Goal: Task Accomplishment & Management: Manage account settings

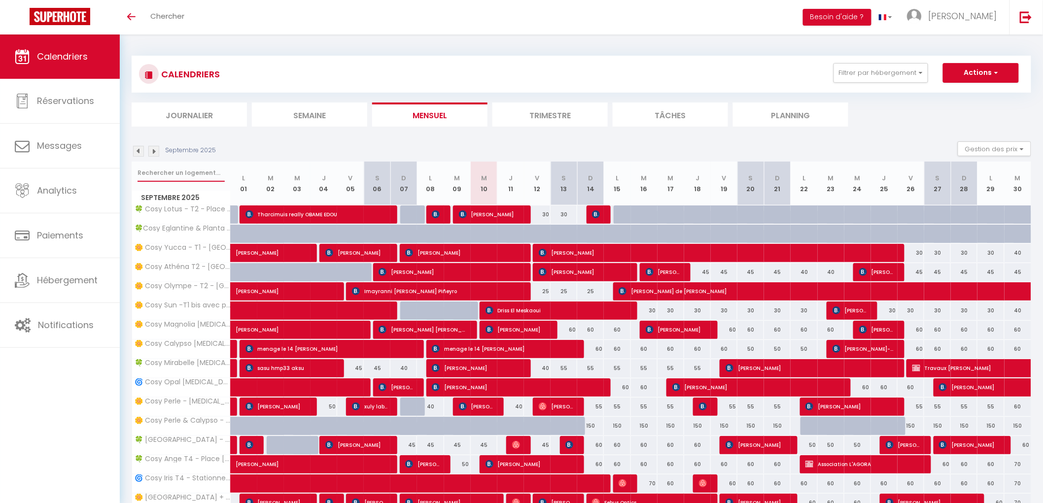
click at [198, 170] on input "text" at bounding box center [181, 173] width 87 height 18
type input "a"
select select
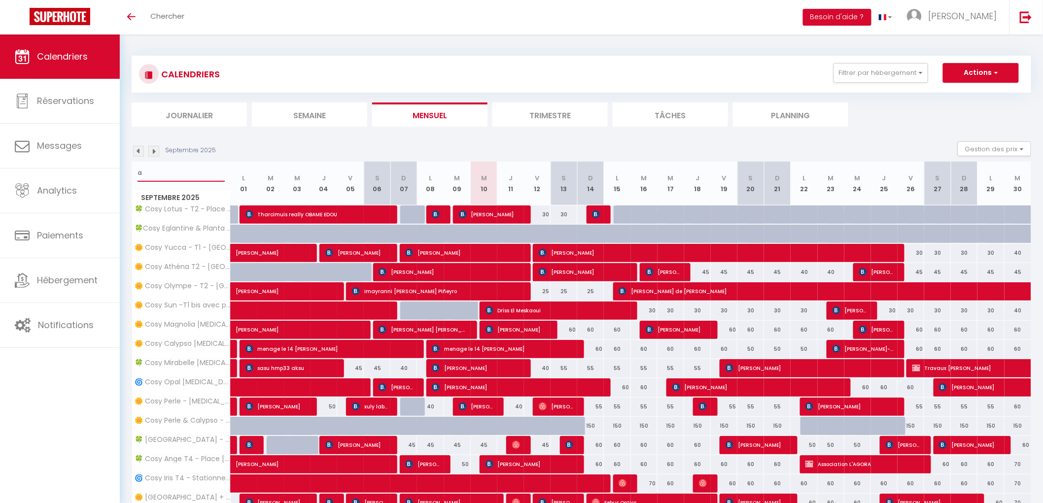
select select
type input "an"
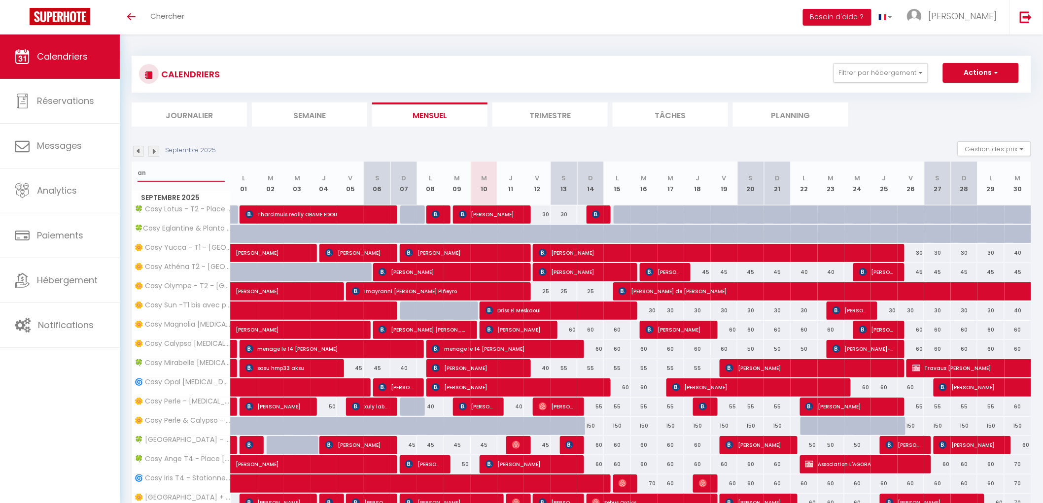
select select
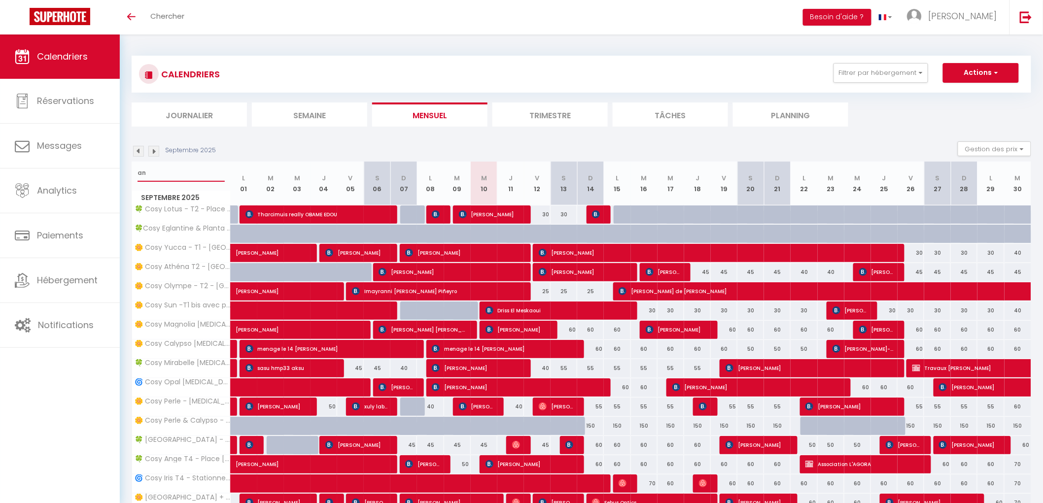
select select
type input "ange"
select select
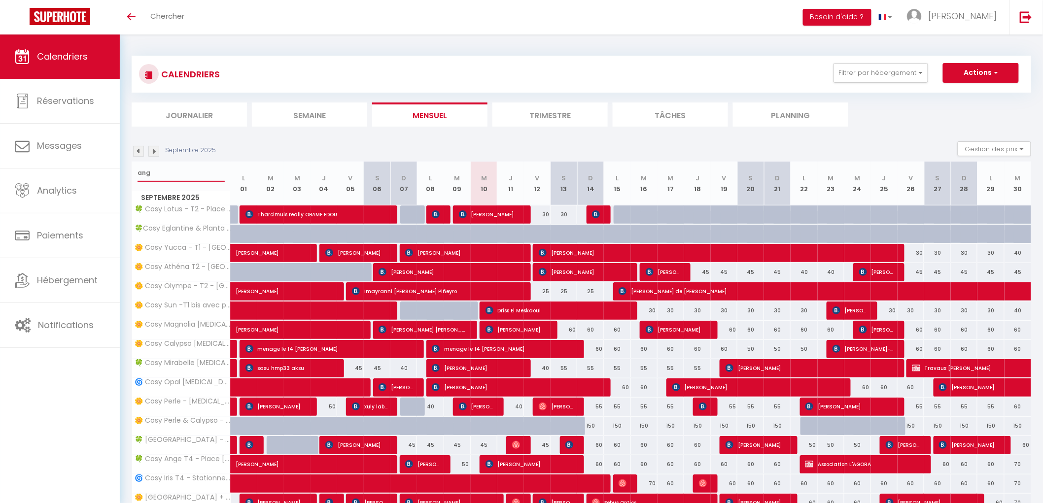
select select
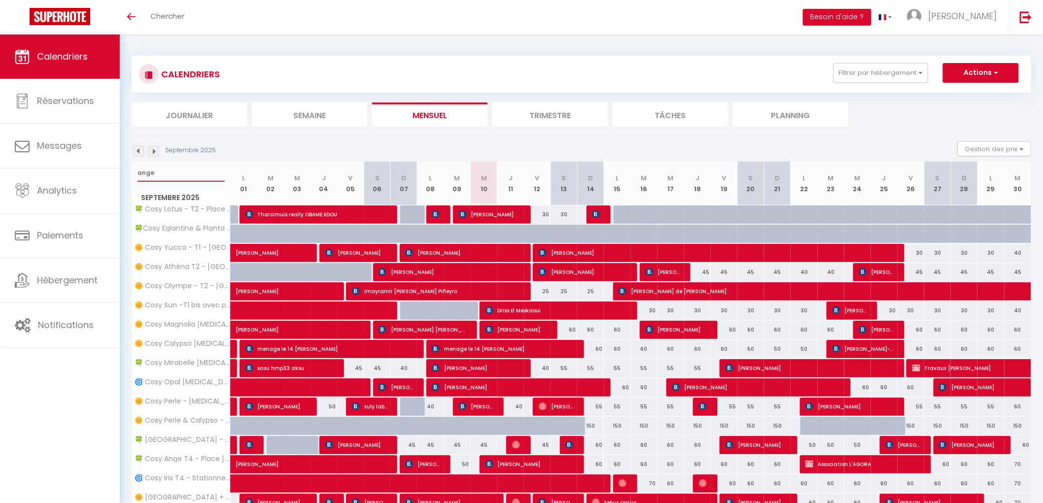
select select
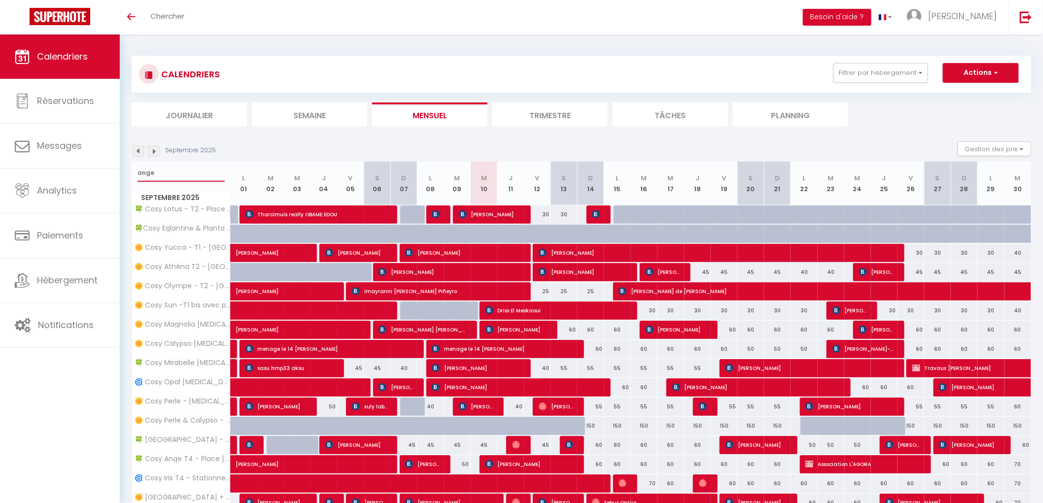
select select
type input "ange"
select select
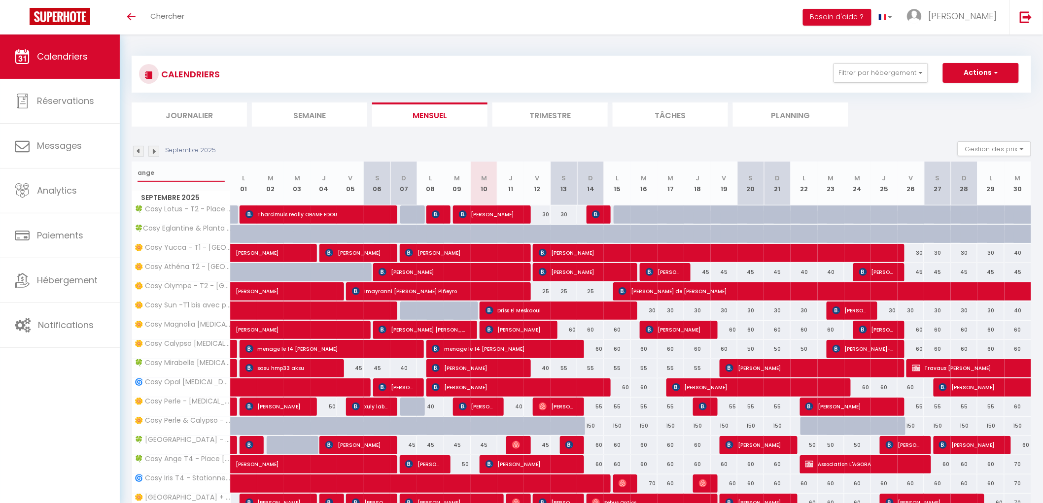
select select
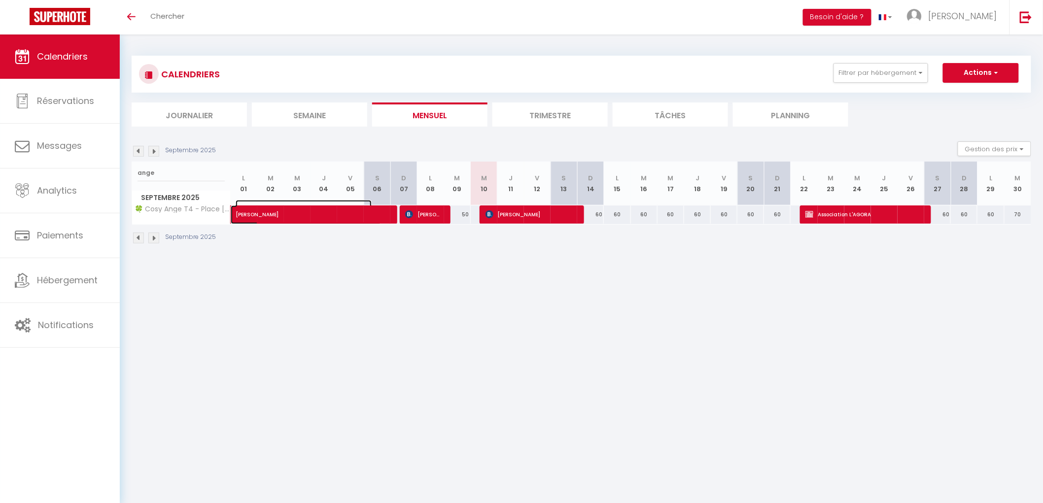
click at [327, 219] on span at bounding box center [313, 215] width 136 height 19
select select "OK"
select select "KO"
select select "0"
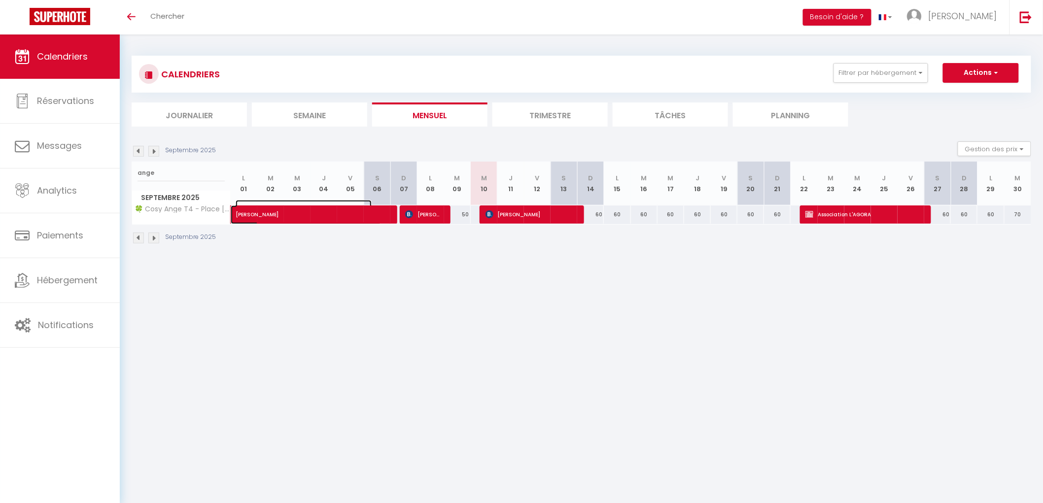
select select "1"
select select
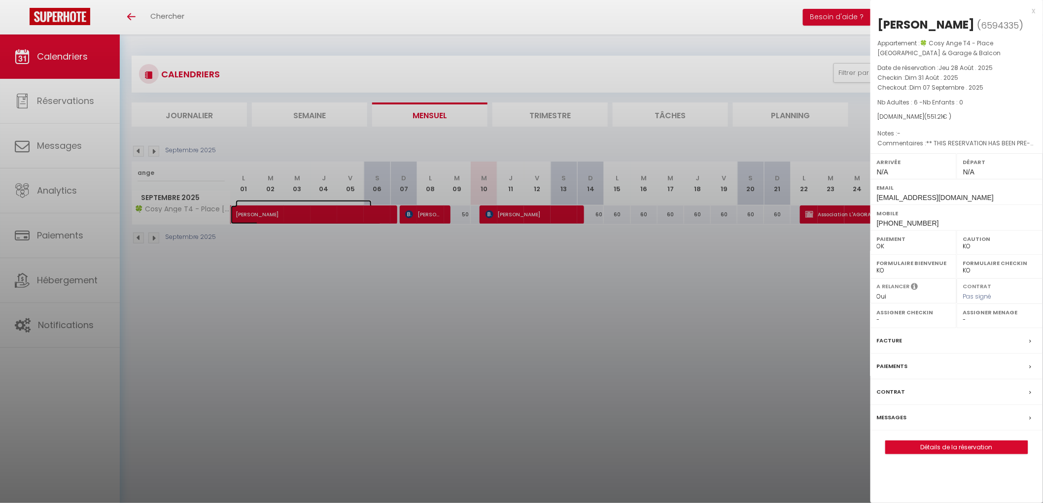
select select "42227"
click at [505, 244] on div at bounding box center [521, 251] width 1043 height 503
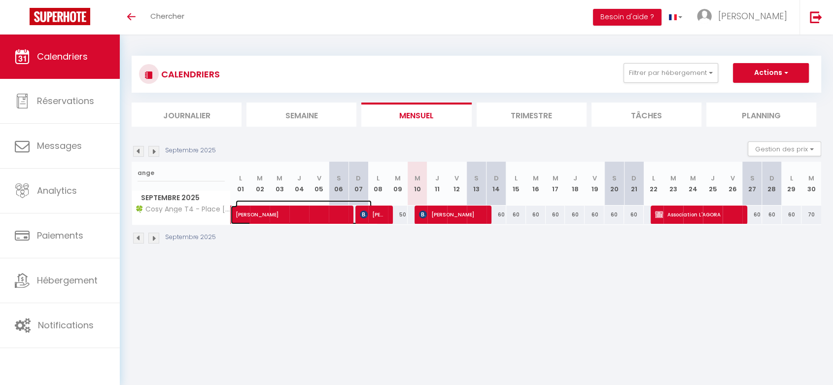
click at [305, 215] on span "[PERSON_NAME]" at bounding box center [304, 209] width 136 height 19
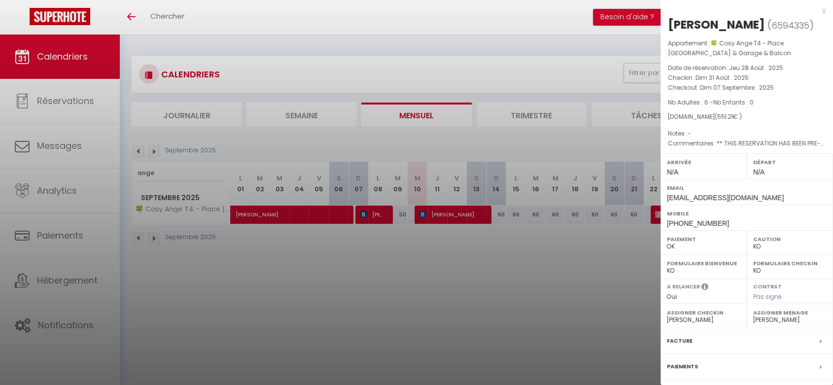
click at [352, 277] on div at bounding box center [416, 192] width 833 height 385
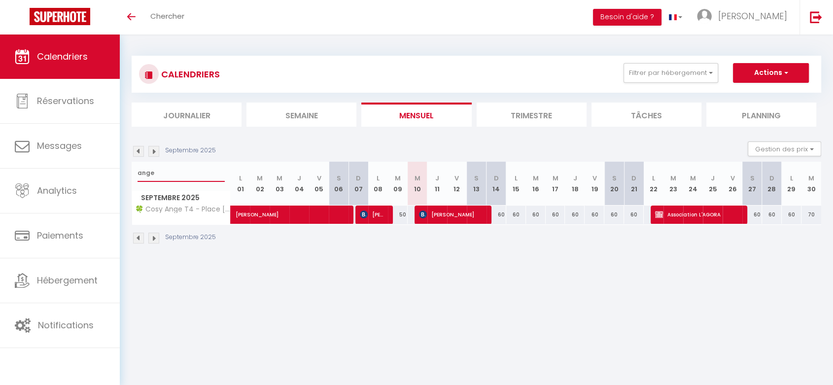
click at [181, 174] on input "ange" at bounding box center [181, 173] width 87 height 18
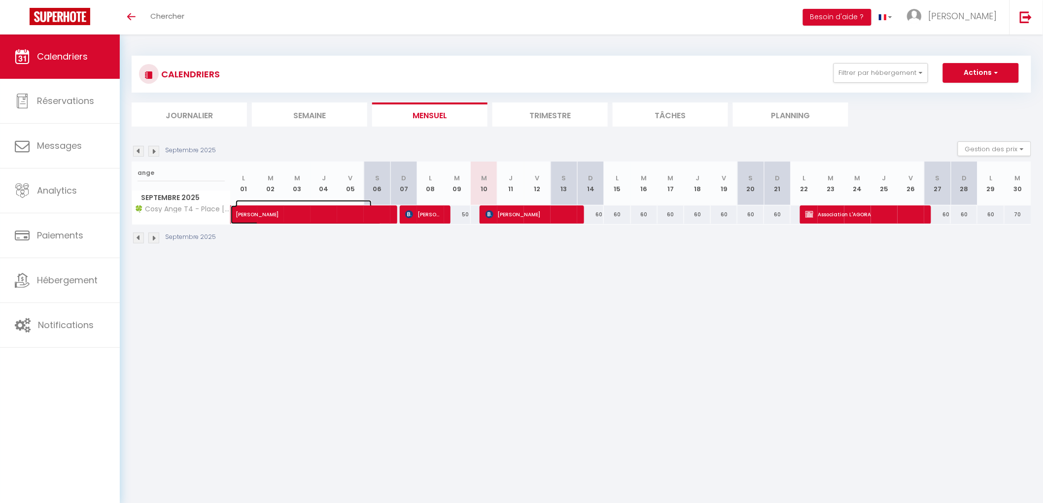
click at [264, 213] on span "[PERSON_NAME]" at bounding box center [304, 209] width 136 height 19
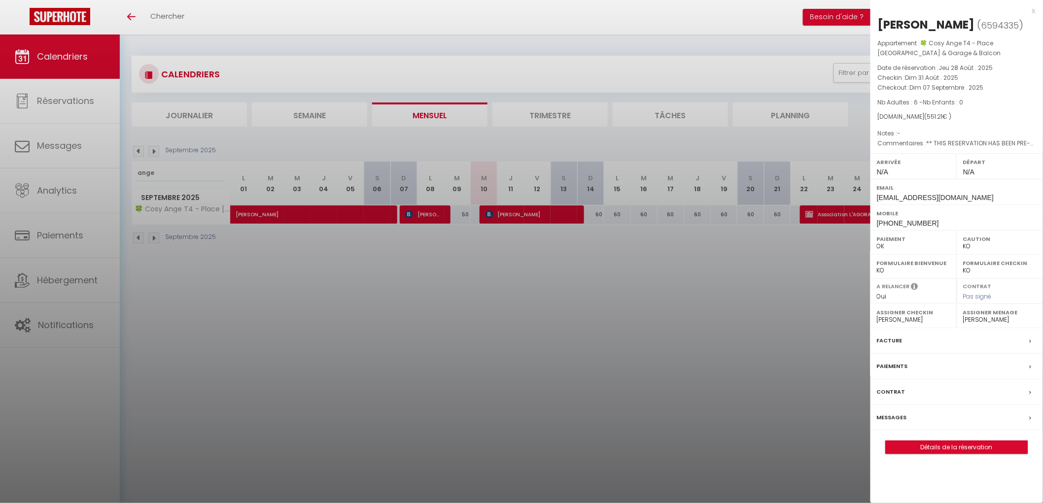
click at [459, 301] on div at bounding box center [521, 251] width 1043 height 503
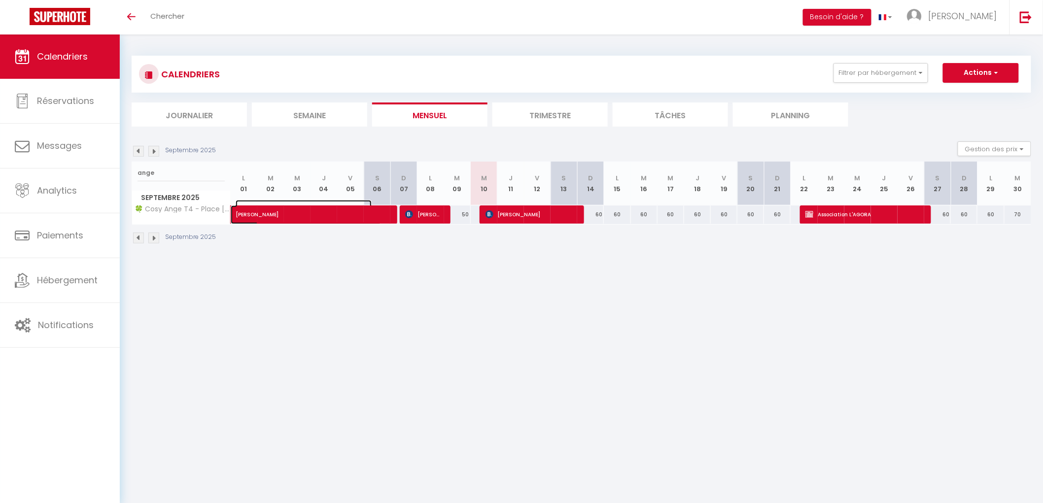
click at [260, 219] on span at bounding box center [313, 215] width 136 height 19
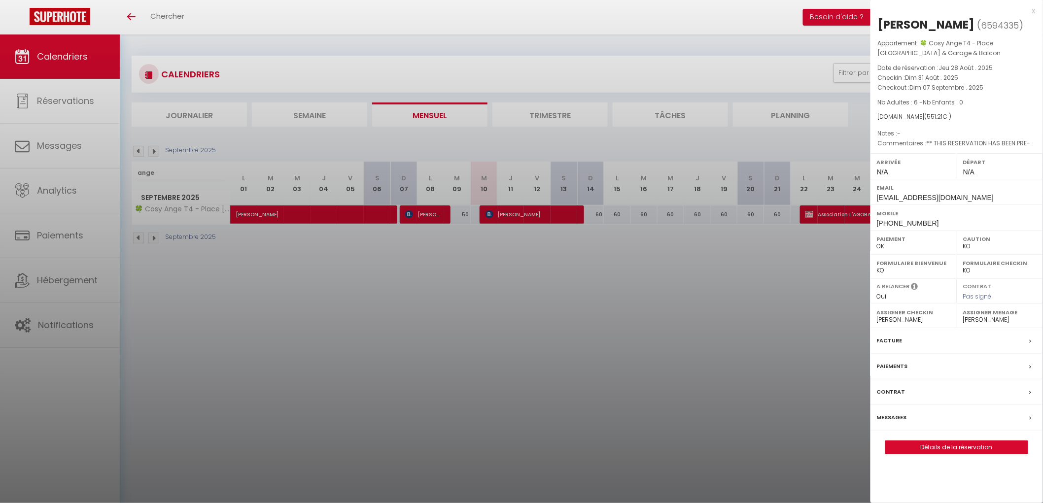
click at [399, 274] on div at bounding box center [521, 251] width 1043 height 503
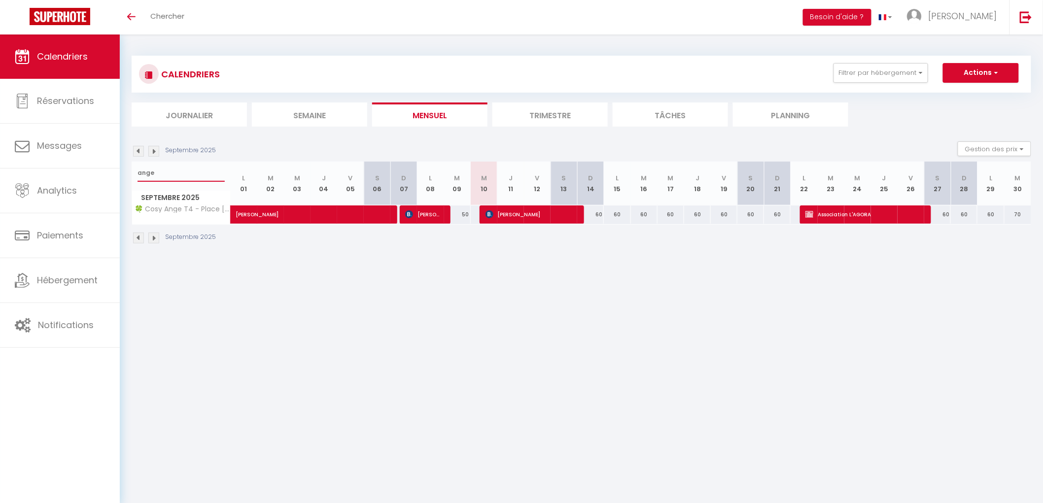
click at [193, 171] on input "ange" at bounding box center [181, 173] width 87 height 18
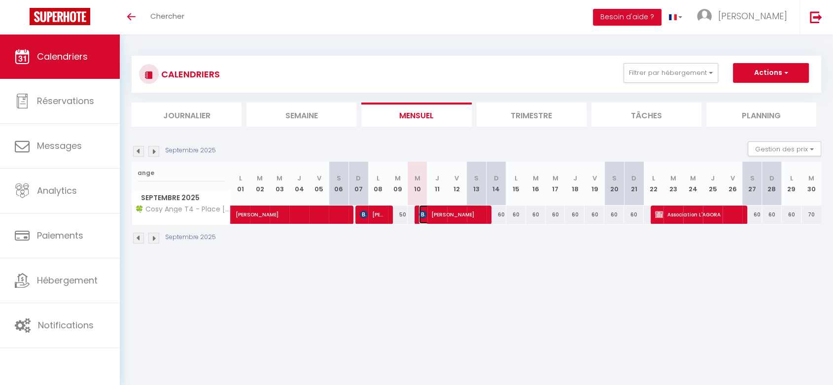
click at [445, 211] on span "[PERSON_NAME]" at bounding box center [452, 214] width 66 height 19
select select
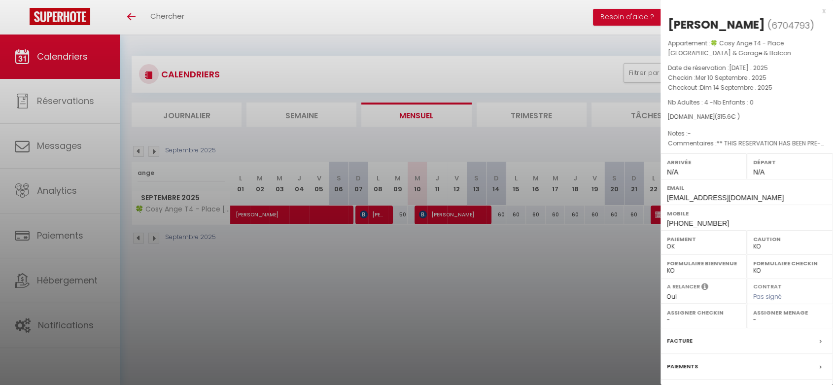
click at [612, 300] on div at bounding box center [416, 192] width 833 height 385
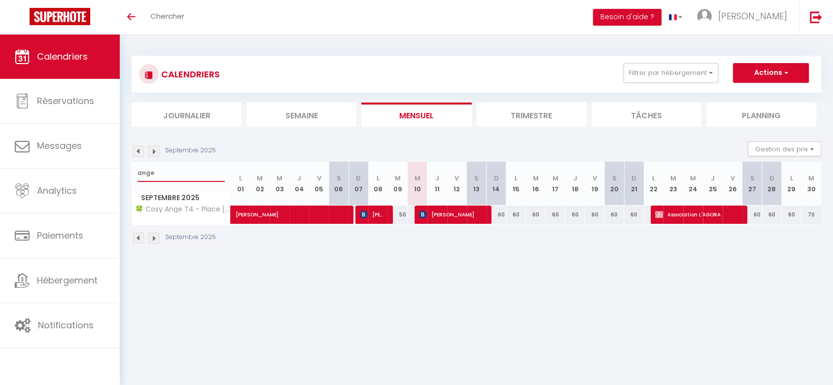
drag, startPoint x: 178, startPoint y: 178, endPoint x: -8, endPoint y: 182, distance: 186.3
click at [0, 182] on html "🟢 Des questions ou besoin d'assistance pour la migration AirBnB? Connectez-vous…" at bounding box center [416, 192] width 833 height 385
